Goal: Information Seeking & Learning: Learn about a topic

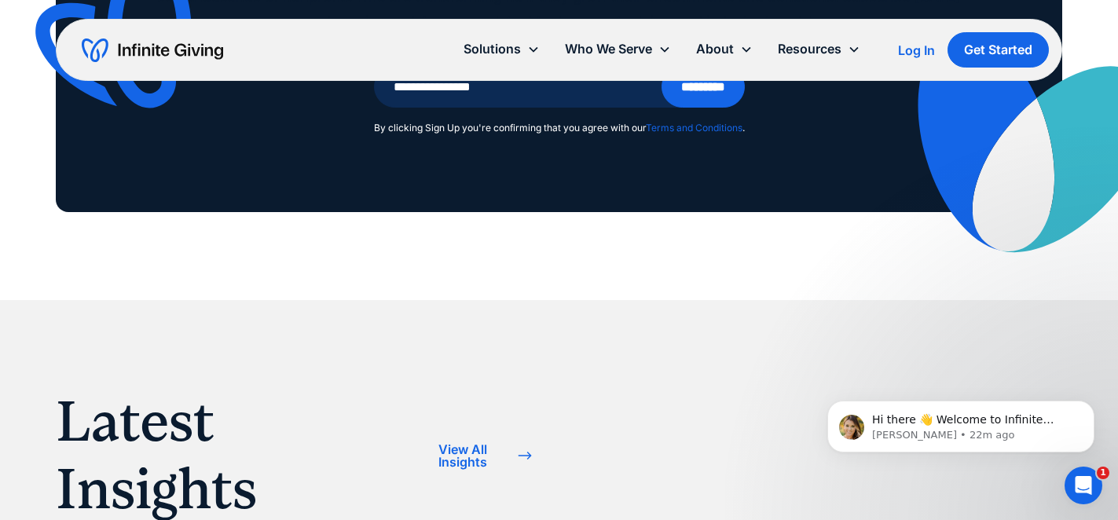
scroll to position [3947, 0]
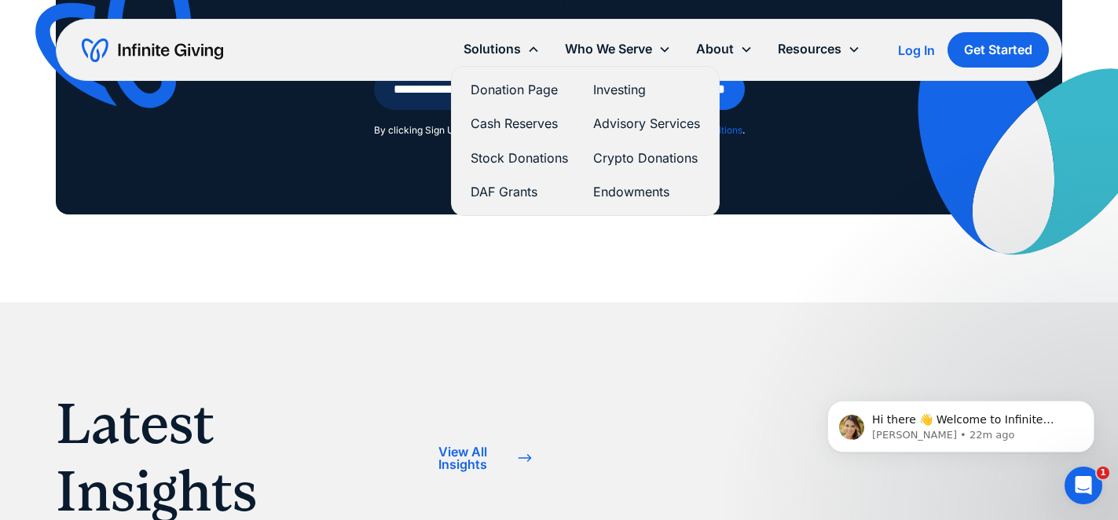
click at [632, 129] on link "Advisory Services" at bounding box center [646, 123] width 107 height 21
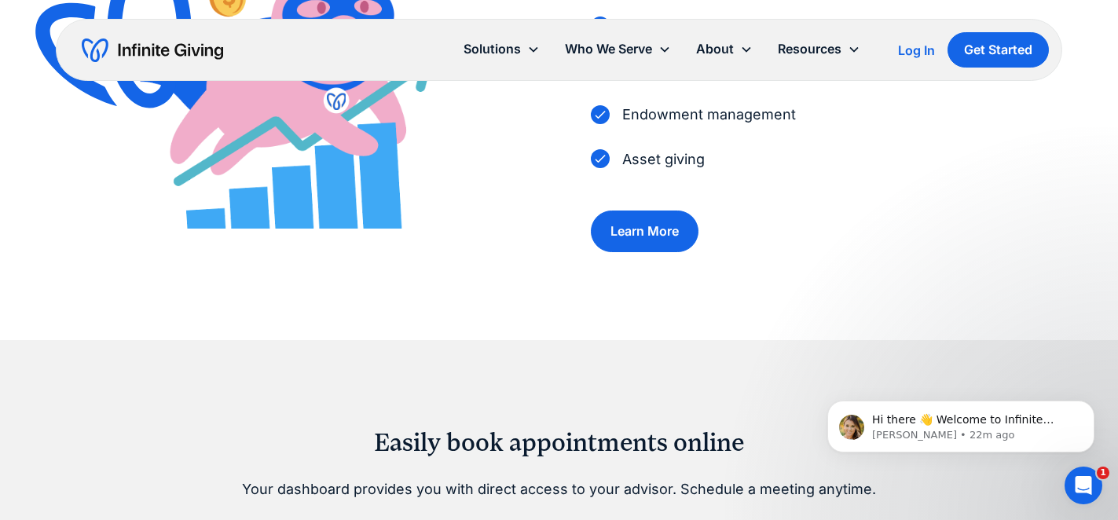
scroll to position [673, 0]
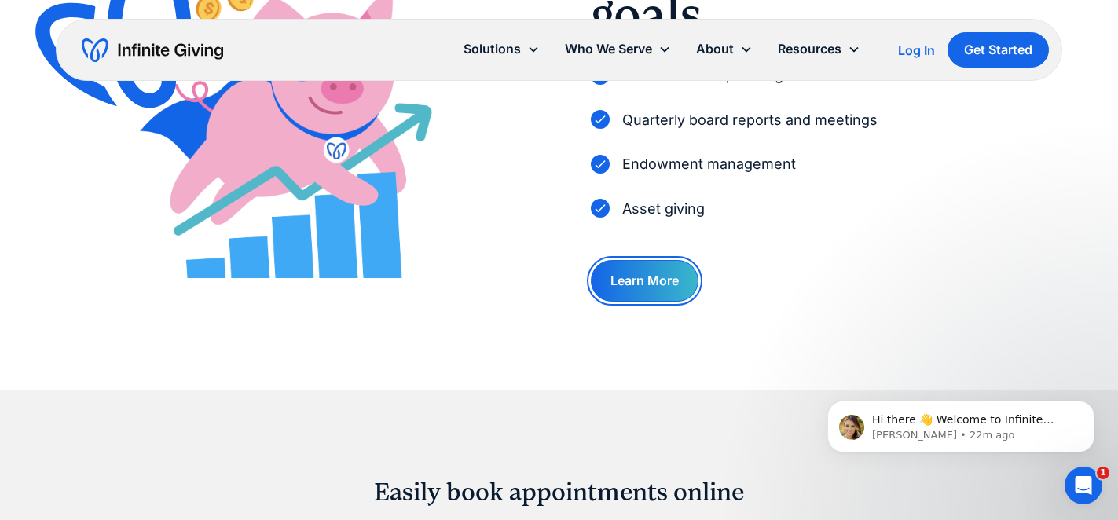
click at [628, 284] on link "Learn More" at bounding box center [645, 281] width 108 height 42
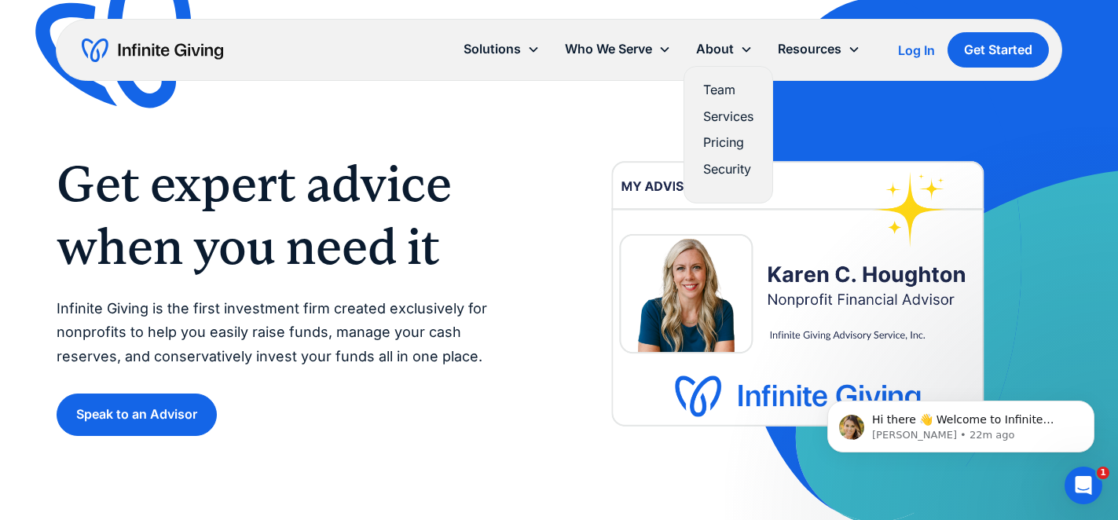
click at [722, 86] on link "Team" at bounding box center [728, 89] width 50 height 21
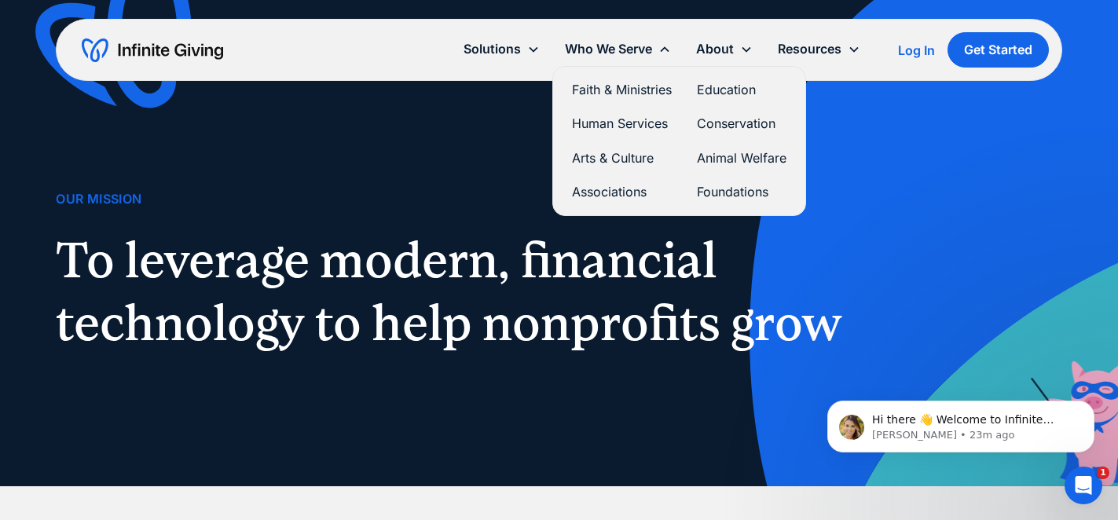
click at [603, 94] on link "Faith & Ministries" at bounding box center [622, 89] width 100 height 21
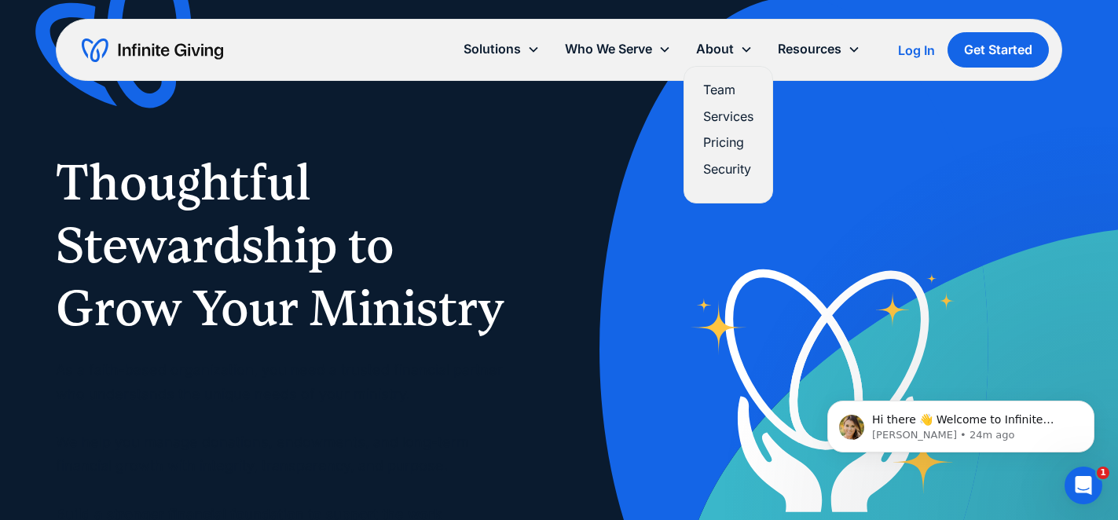
click at [734, 119] on link "Services" at bounding box center [728, 116] width 50 height 21
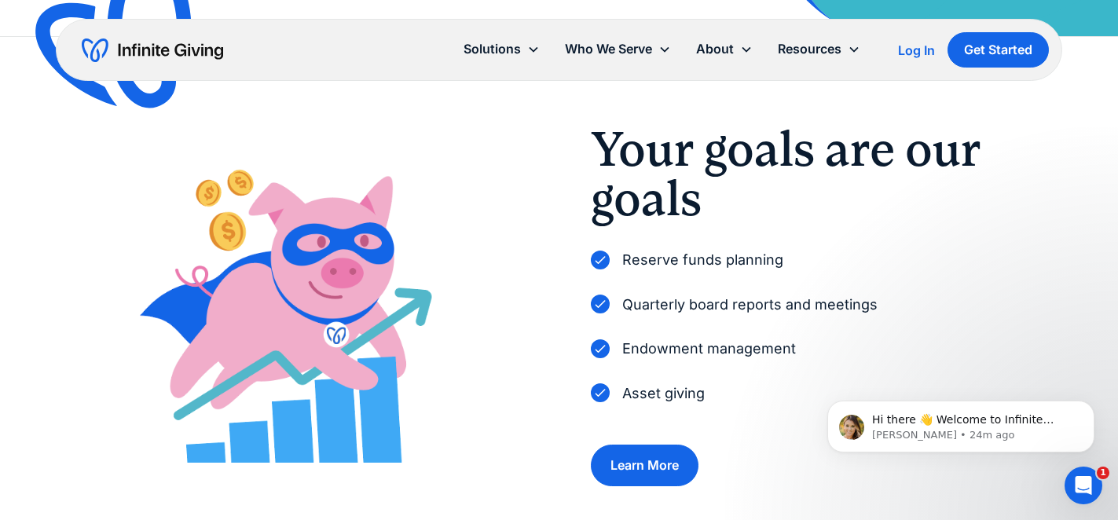
scroll to position [504, 0]
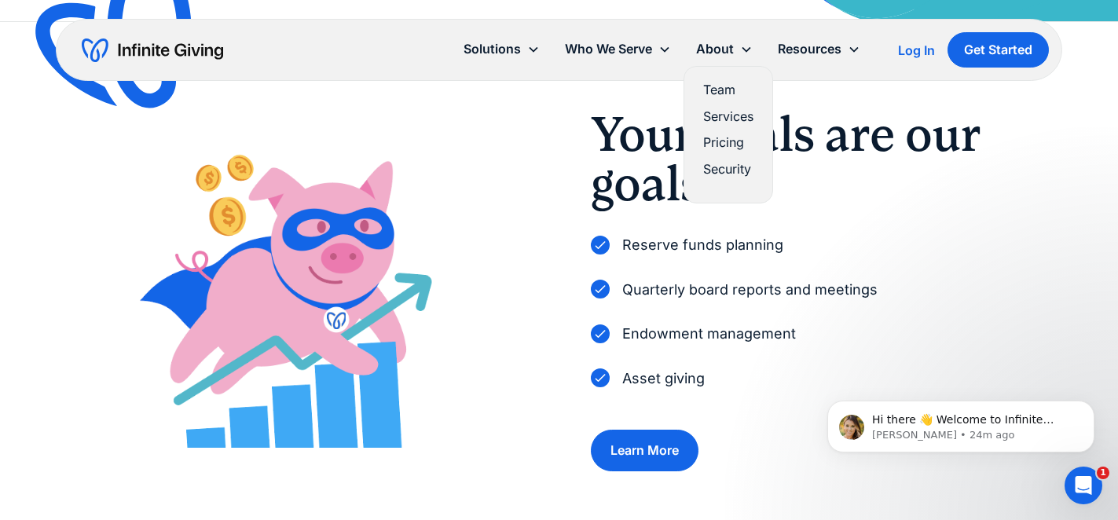
click at [715, 149] on link "Pricing" at bounding box center [728, 142] width 50 height 21
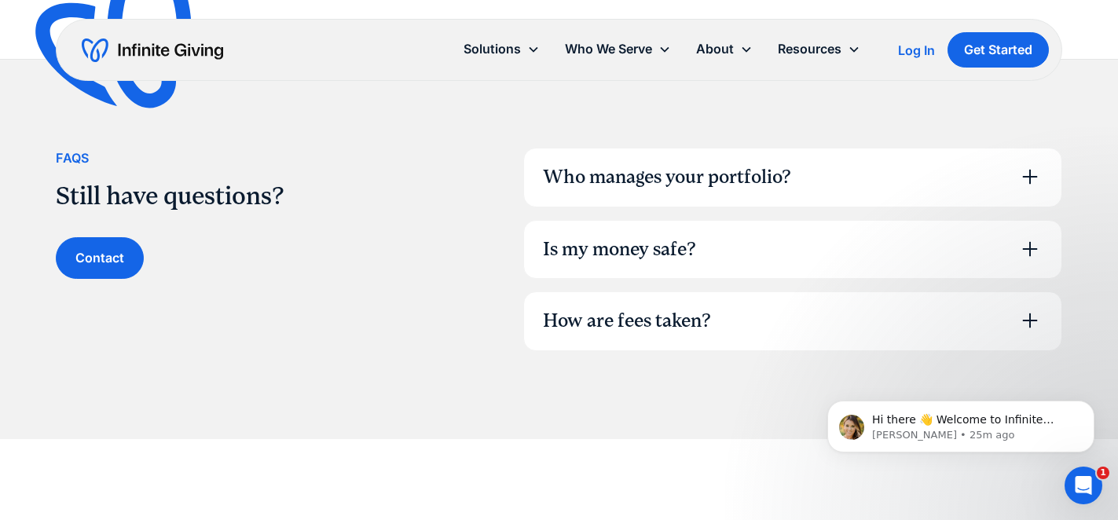
scroll to position [1129, 0]
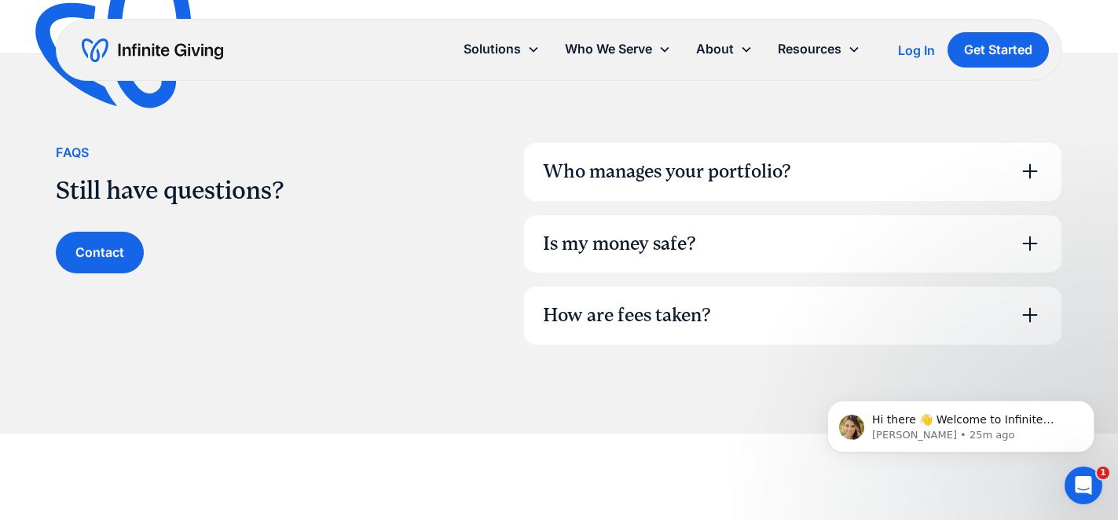
click at [1033, 173] on icon at bounding box center [1029, 171] width 25 height 25
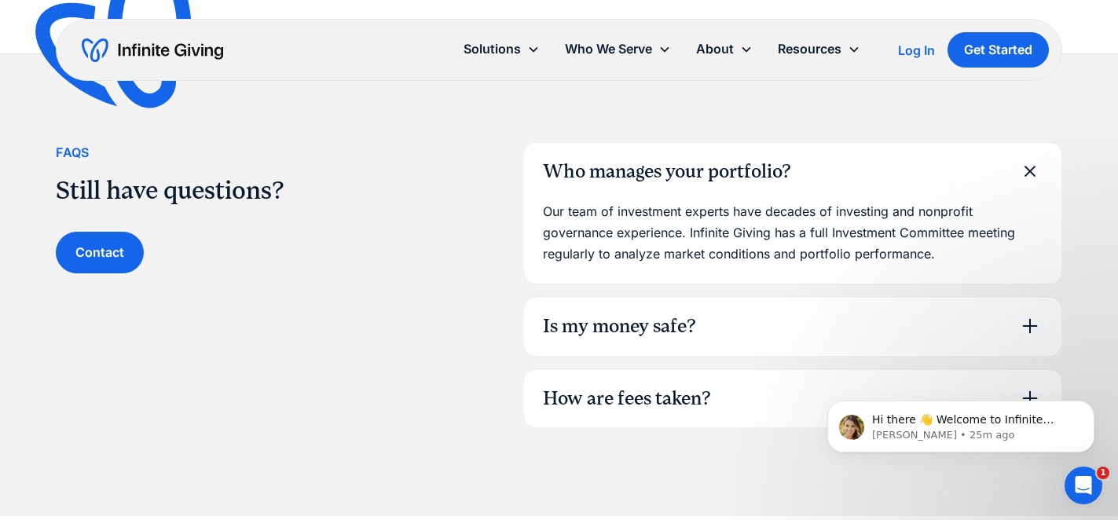
click at [1033, 325] on icon at bounding box center [1030, 326] width 15 height 15
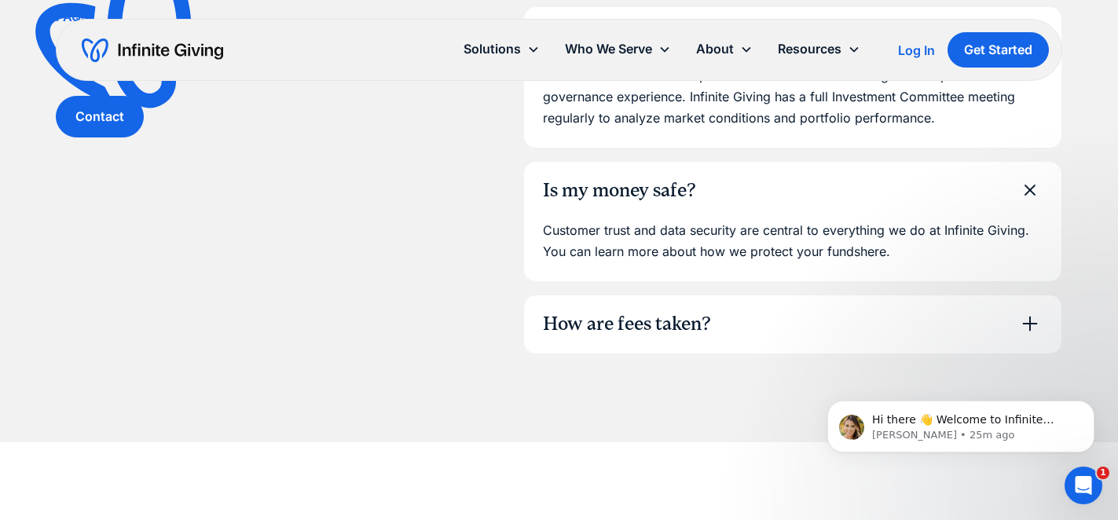
scroll to position [1279, 0]
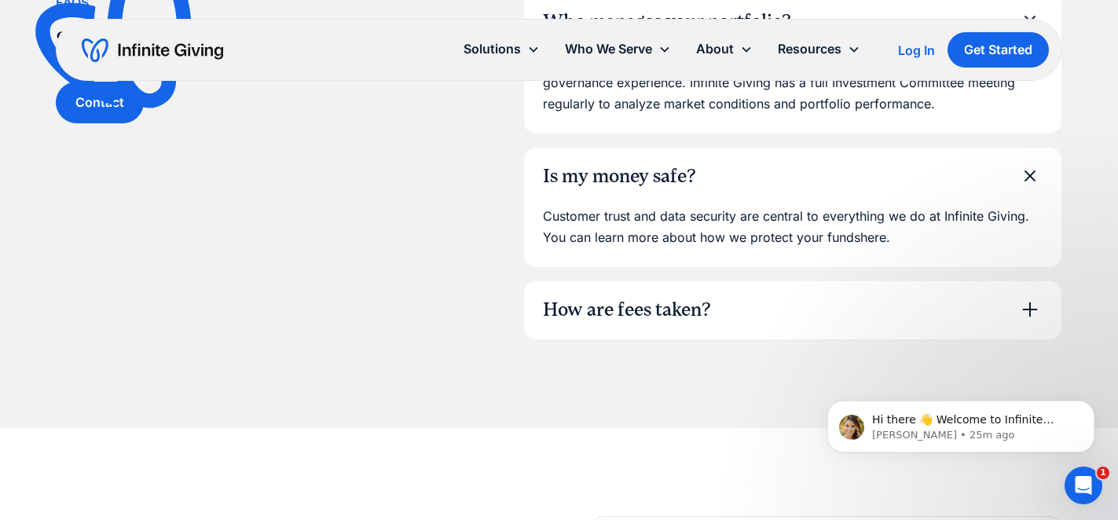
click at [1030, 313] on icon at bounding box center [1030, 309] width 15 height 15
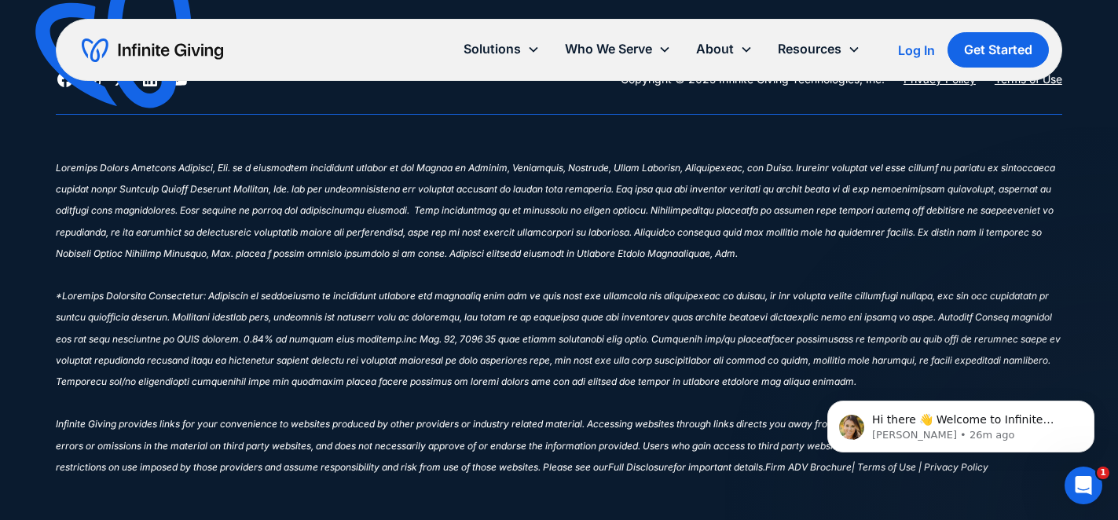
scroll to position [2962, 0]
